Goal: Information Seeking & Learning: Learn about a topic

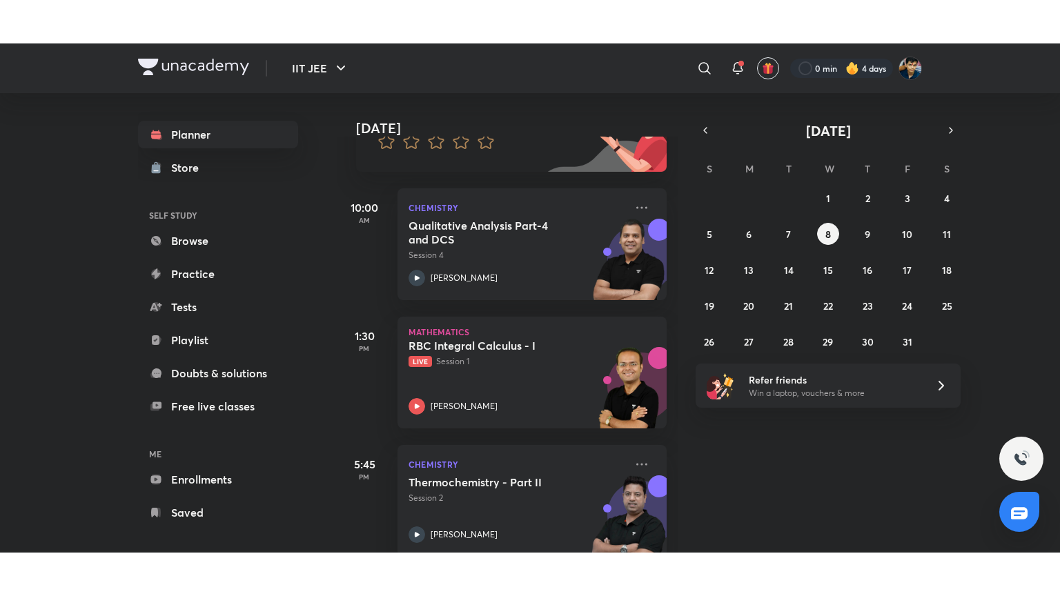
scroll to position [182, 0]
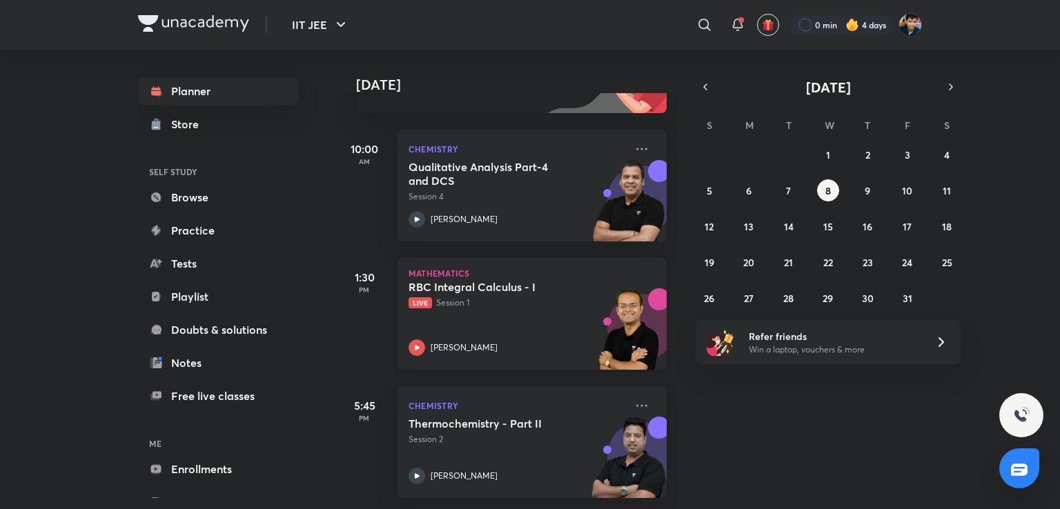
click at [490, 301] on div "RBC Integral Calculus - I Live Session 1 [PERSON_NAME]" at bounding box center [516, 318] width 217 height 76
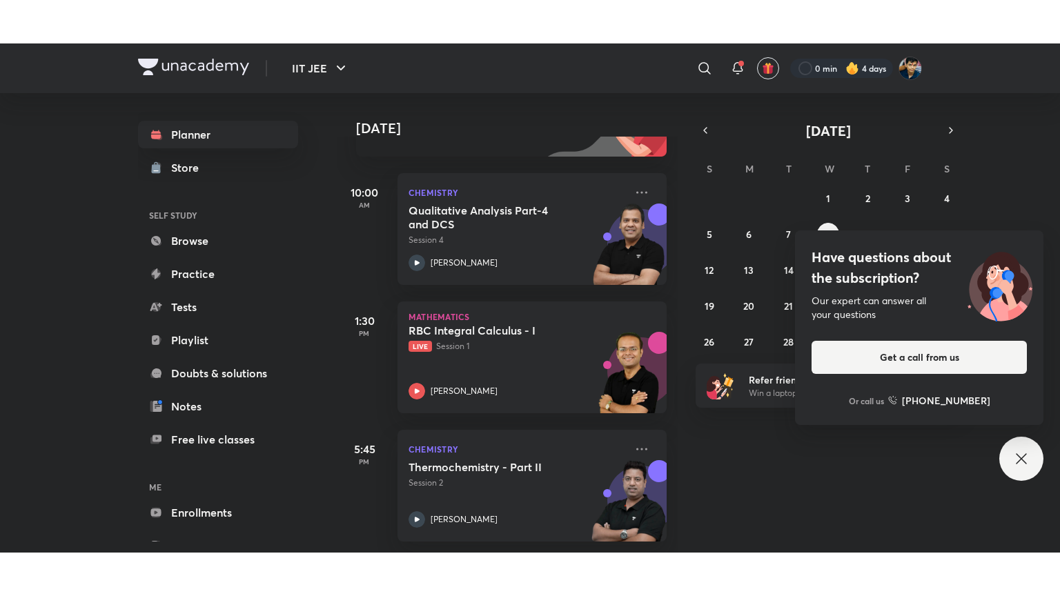
scroll to position [94, 0]
